Goal: Information Seeking & Learning: Learn about a topic

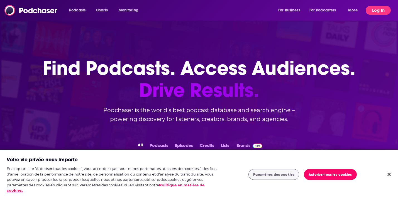
click at [368, 13] on button "Log In" at bounding box center [377, 10] width 25 height 9
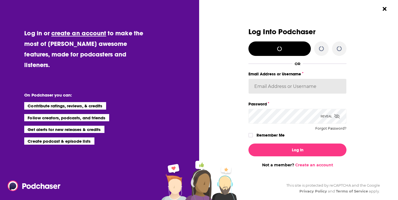
type input "WachsmanNY"
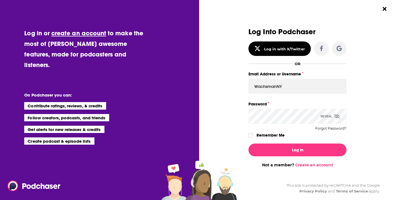
click at [264, 136] on label "Remember Me" at bounding box center [270, 135] width 28 height 7
click at [252, 138] on input "rememberMe" at bounding box center [250, 138] width 3 height 0
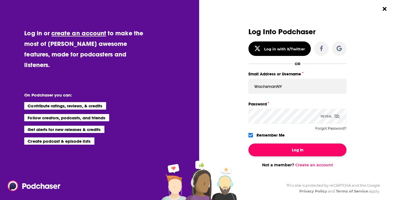
click at [264, 148] on button "Log In" at bounding box center [297, 150] width 98 height 13
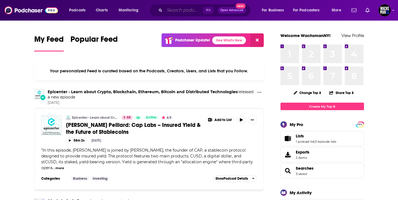
click at [175, 10] on input "Search podcasts, credits, & more..." at bounding box center [183, 10] width 38 height 9
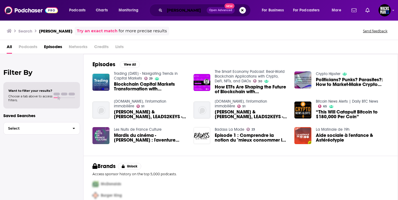
click at [182, 11] on input "[PERSON_NAME]" at bounding box center [185, 10] width 42 height 9
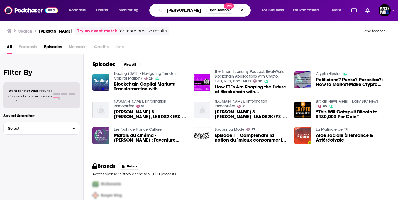
click at [182, 11] on input "[PERSON_NAME]" at bounding box center [184, 10] width 41 height 9
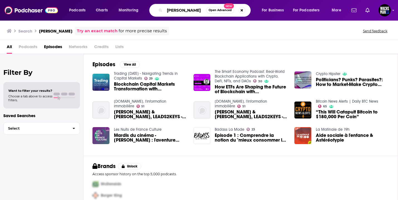
click at [182, 11] on input "[PERSON_NAME]" at bounding box center [184, 10] width 41 height 9
type input "crypto hipster"
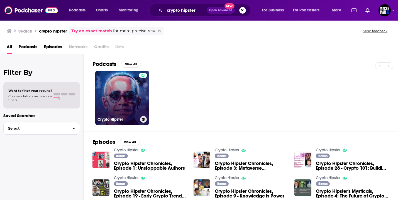
click at [129, 78] on link "Crypto Hipster" at bounding box center [122, 98] width 54 height 54
